Goal: Obtain resource: Download file/media

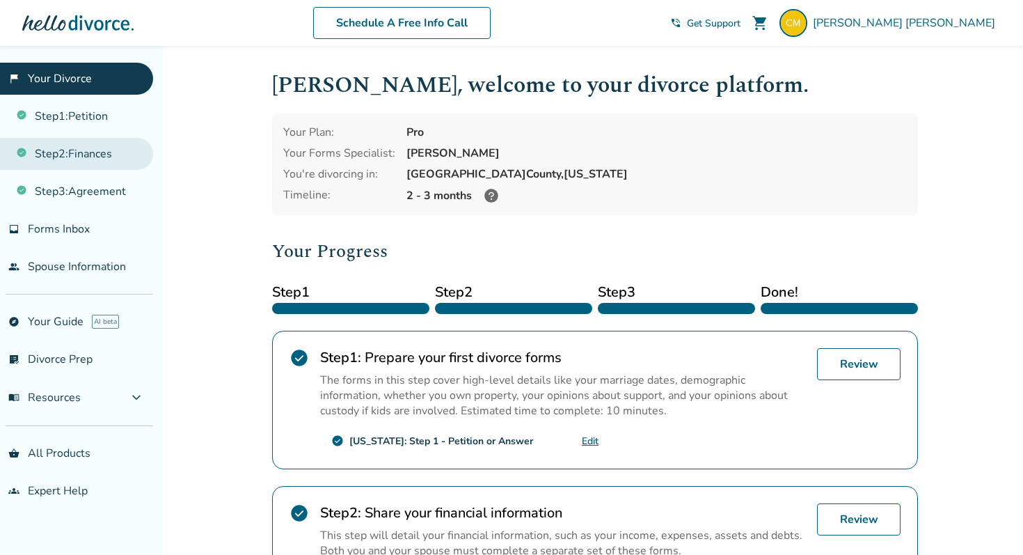
click at [109, 154] on link "Step 2 : Finances" at bounding box center [76, 154] width 153 height 32
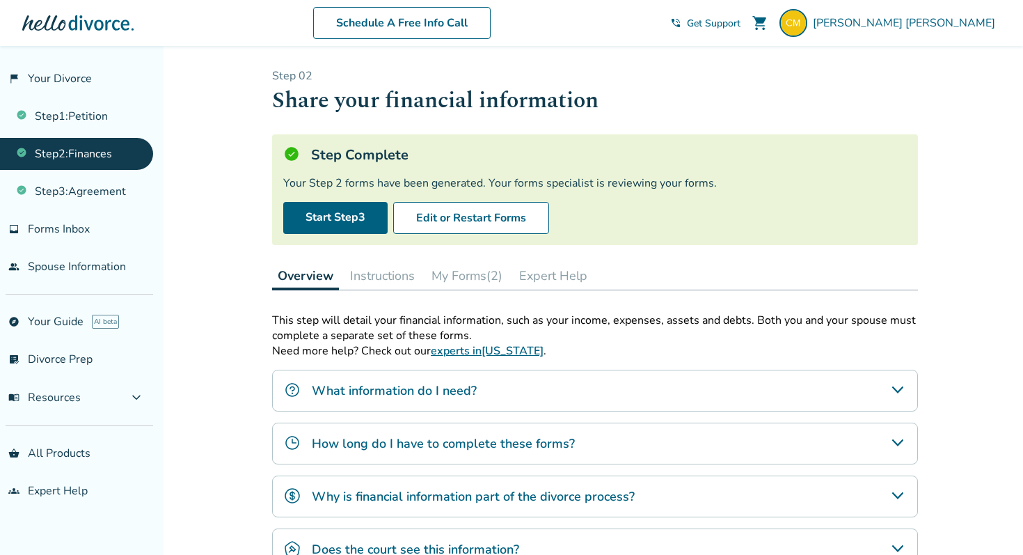
click at [477, 283] on button "My Forms (2)" at bounding box center [467, 276] width 82 height 28
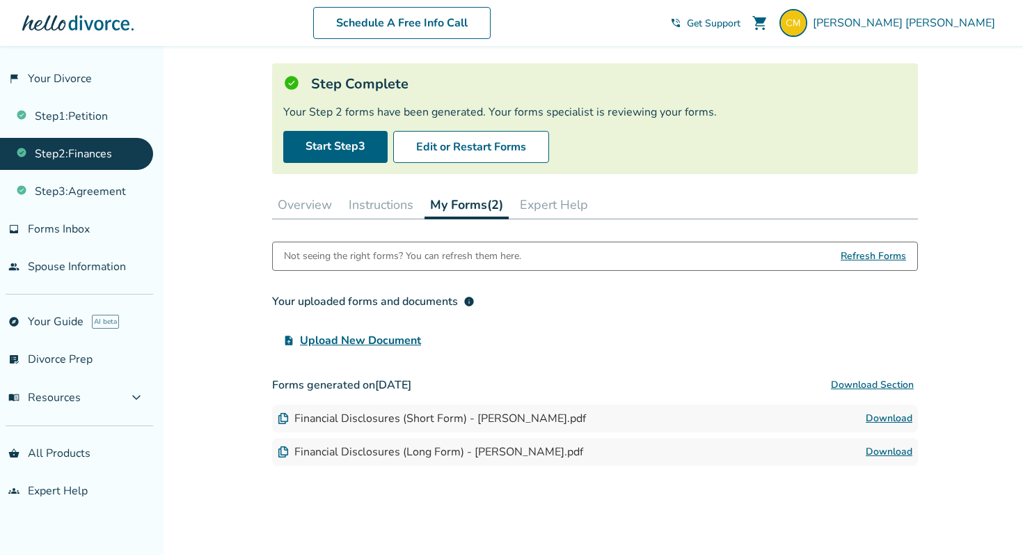
scroll to position [102, 0]
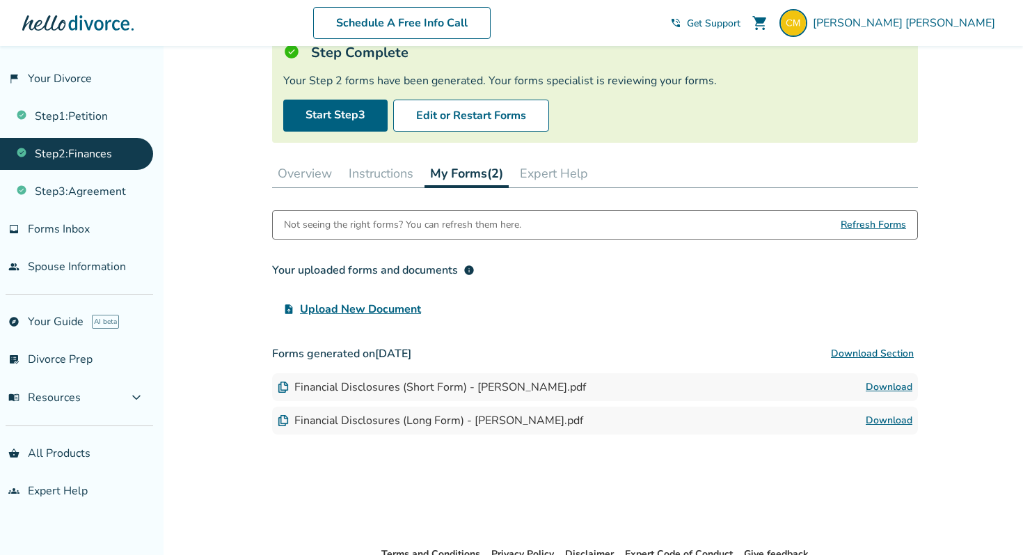
click at [896, 415] on link "Download" at bounding box center [889, 420] width 47 height 17
